Goal: Transaction & Acquisition: Download file/media

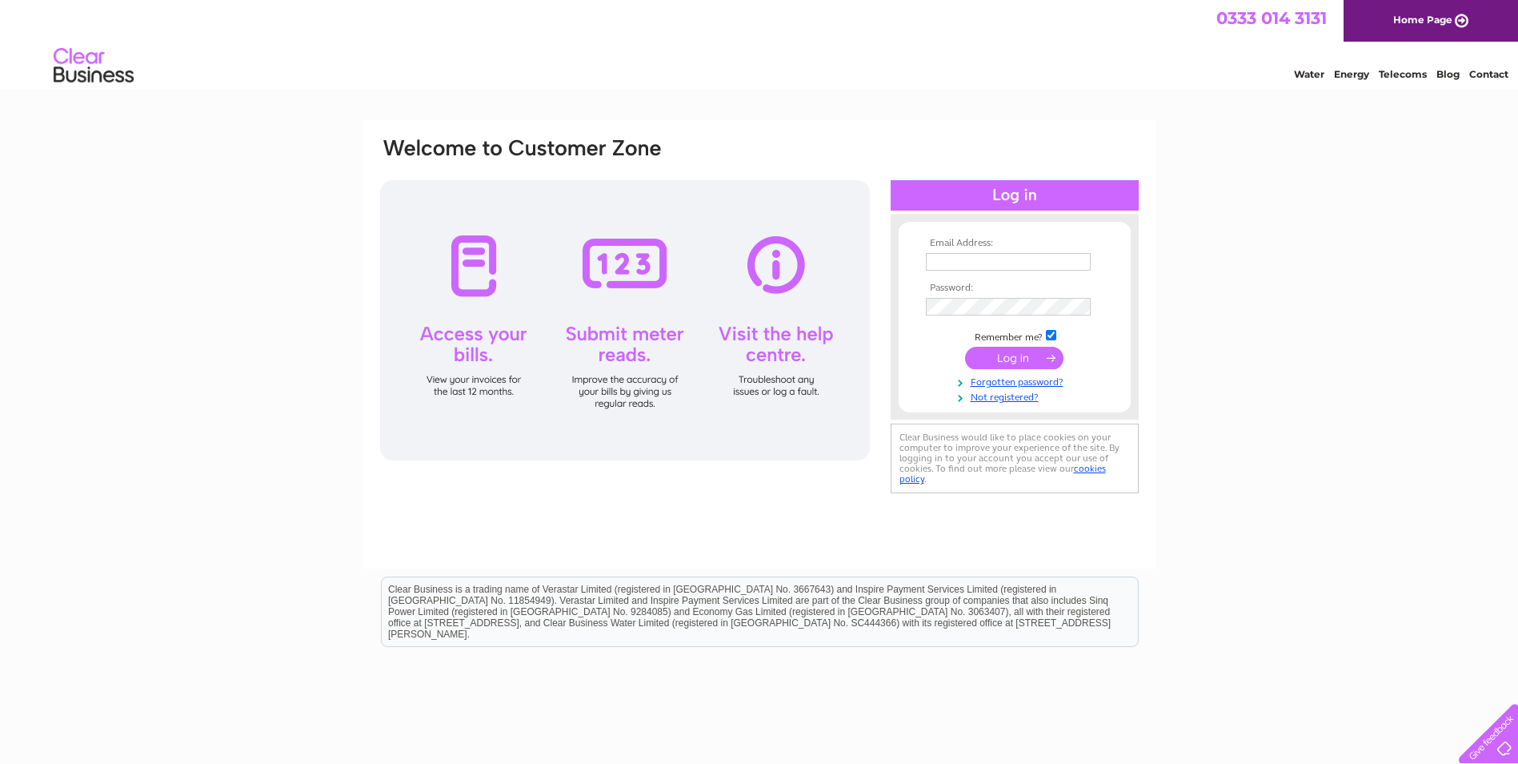
type input "queries.purchaseledgerrinp@reed.com"
click at [1032, 355] on input "submit" at bounding box center [1014, 358] width 98 height 22
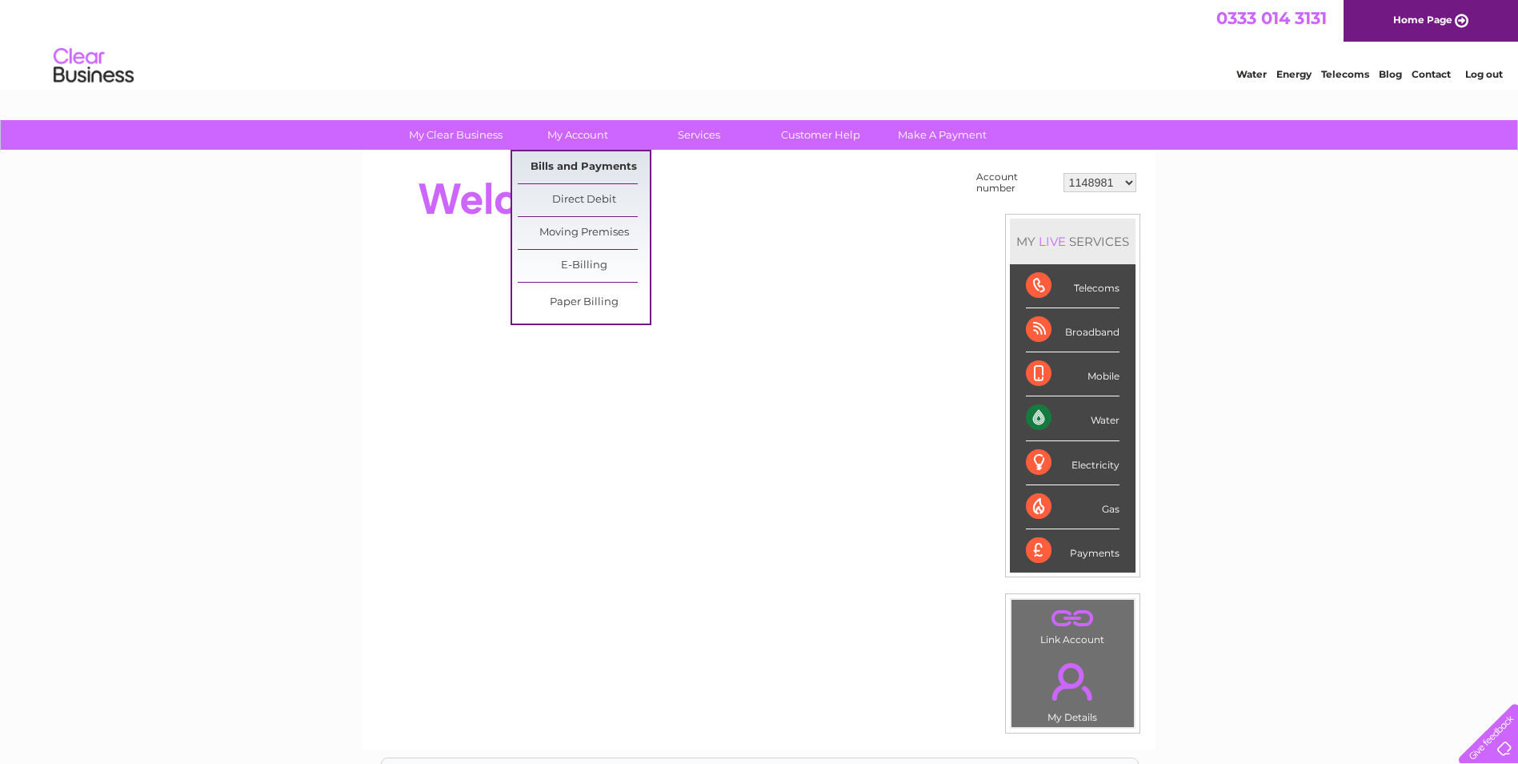
click at [567, 164] on link "Bills and Payments" at bounding box center [584, 167] width 132 height 32
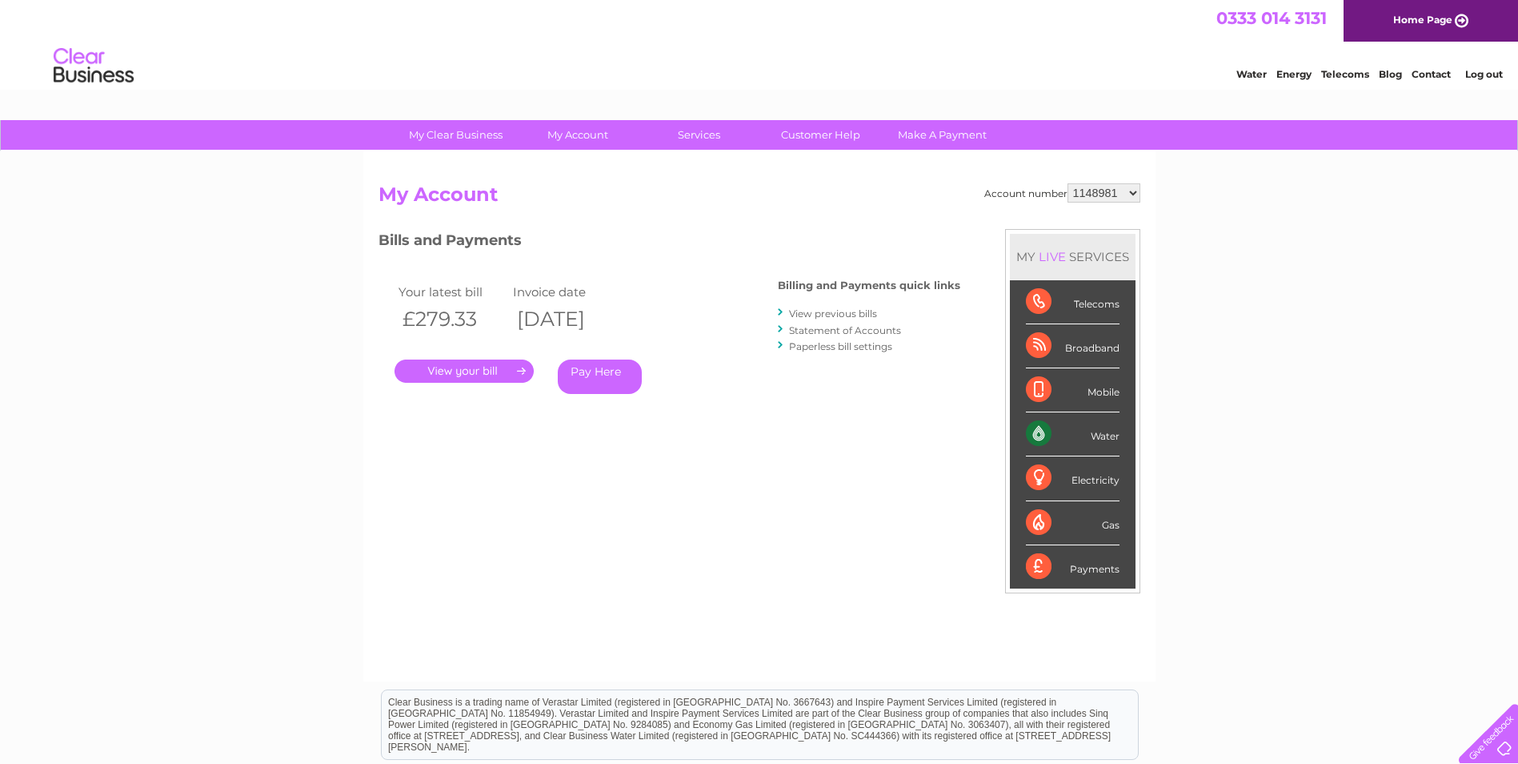
click at [502, 378] on link "." at bounding box center [464, 370] width 139 height 23
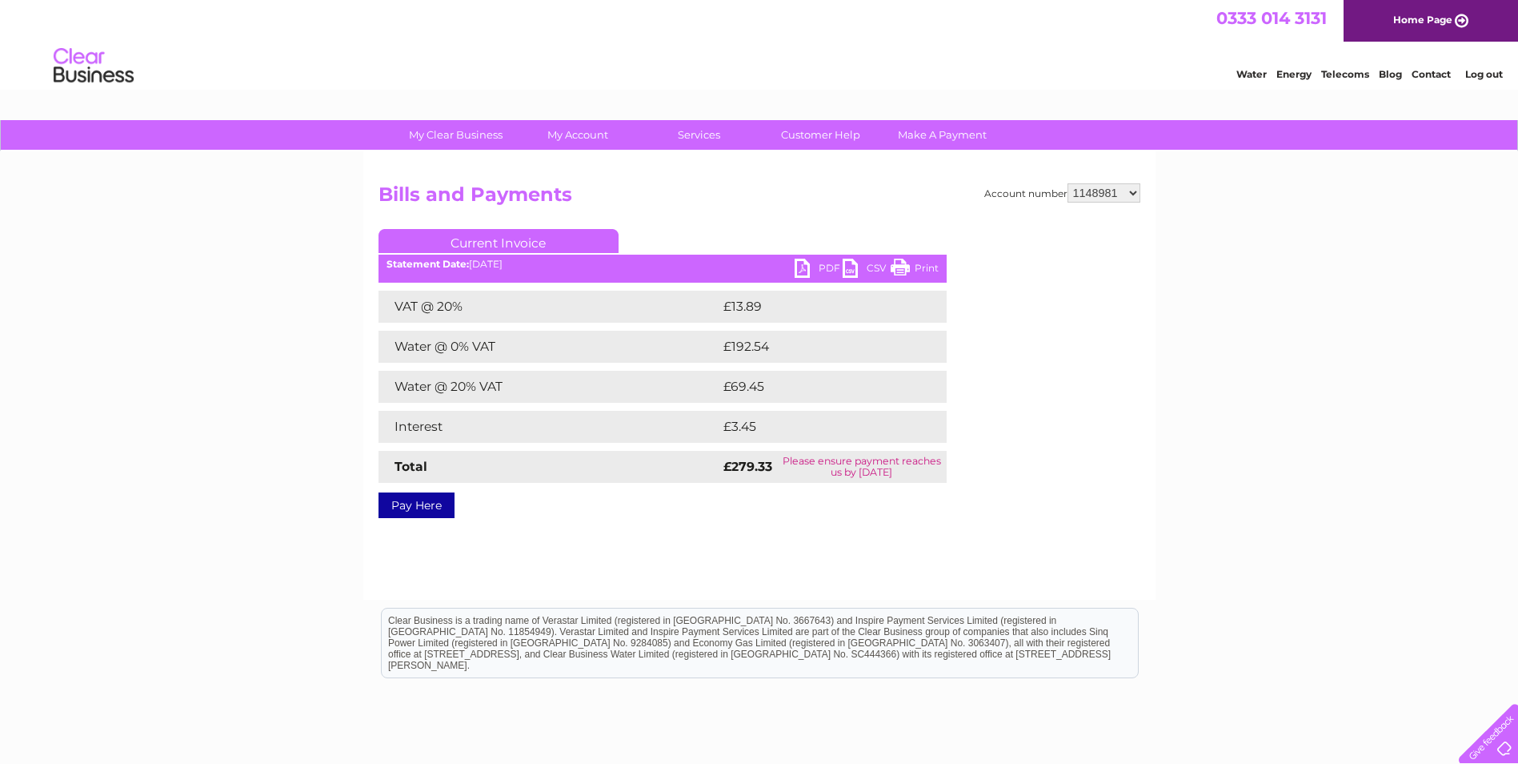
click at [804, 272] on link "PDF" at bounding box center [819, 270] width 48 height 23
drag, startPoint x: 1112, startPoint y: 190, endPoint x: 1117, endPoint y: 198, distance: 9.3
click at [1112, 190] on select "1148981 1149939 30277020" at bounding box center [1104, 192] width 73 height 19
select select "1149939"
click at [1068, 183] on select "1148981 1149939 30277020" at bounding box center [1104, 192] width 73 height 19
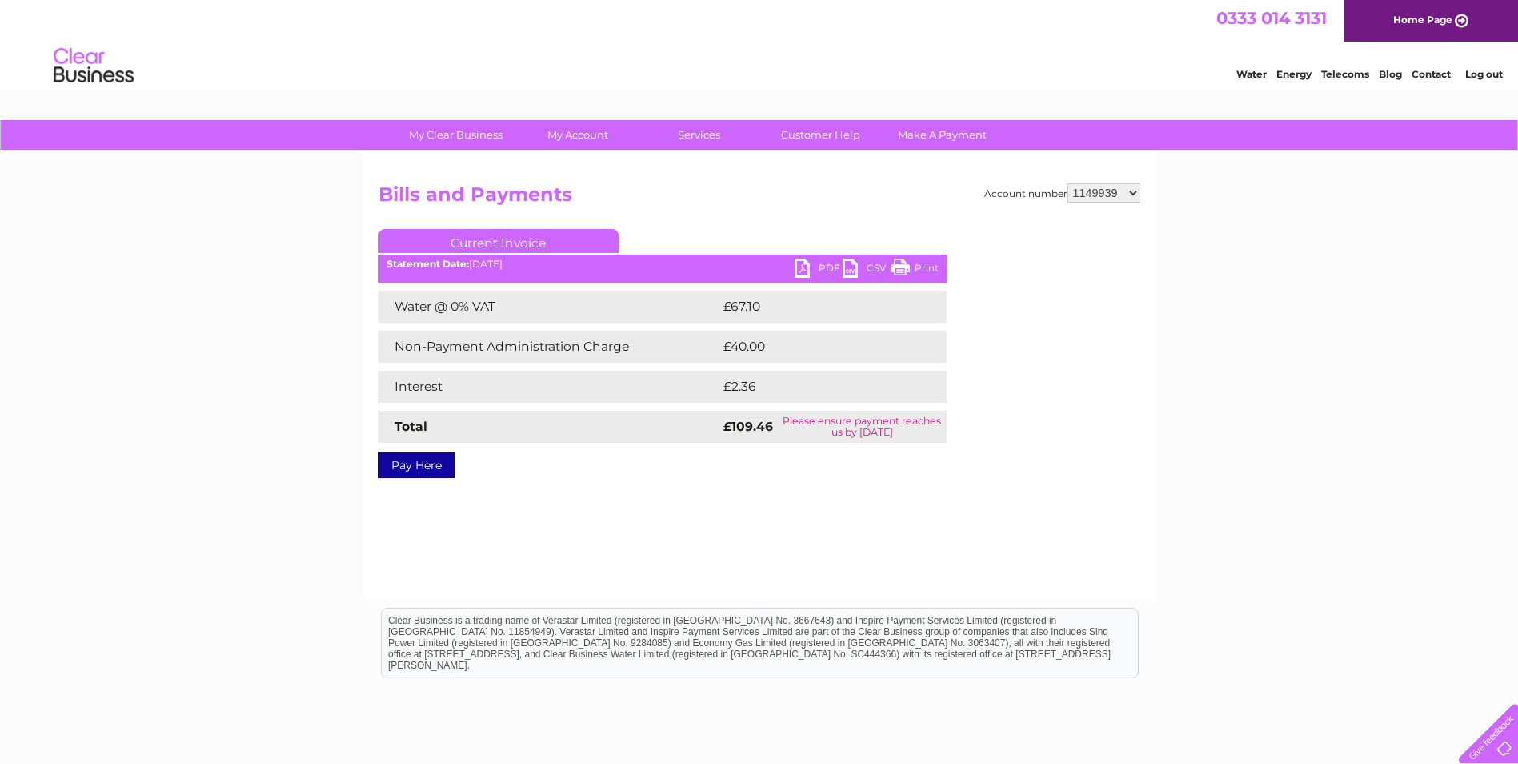
click at [822, 266] on link "PDF" at bounding box center [819, 270] width 48 height 23
drag, startPoint x: 1121, startPoint y: 196, endPoint x: 1121, endPoint y: 205, distance: 8.8
click at [1121, 196] on select "1148981 1149939 30277020" at bounding box center [1104, 192] width 73 height 19
select select "30277020"
click at [1068, 183] on select "1148981 1149939 30277020" at bounding box center [1104, 192] width 73 height 19
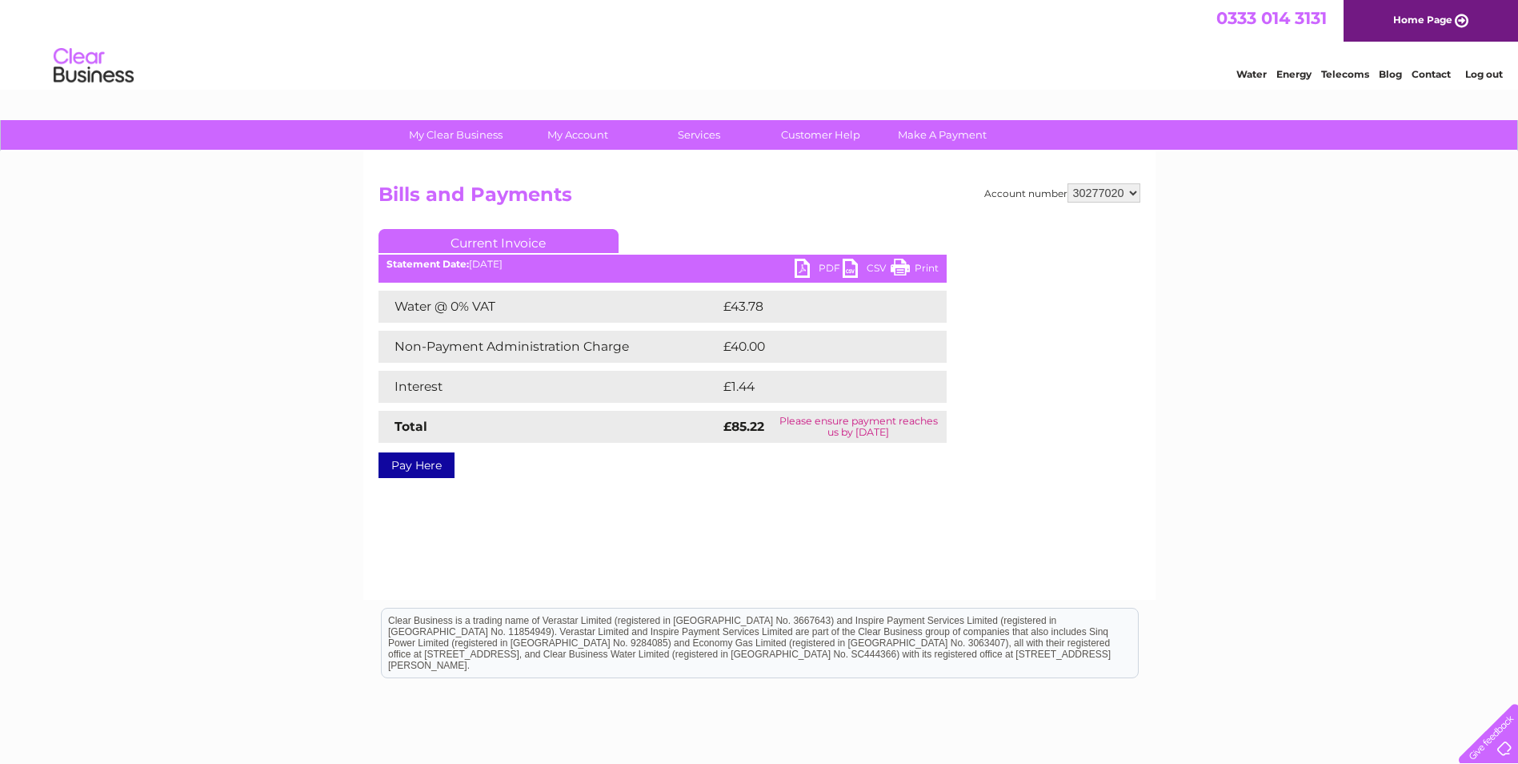
click at [799, 270] on link "PDF" at bounding box center [819, 270] width 48 height 23
